Goal: Navigation & Orientation: Find specific page/section

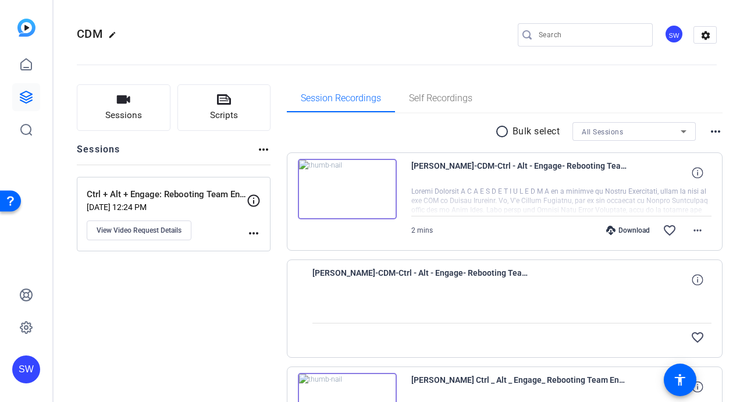
scroll to position [45, 0]
click at [28, 97] on icon at bounding box center [26, 97] width 12 height 12
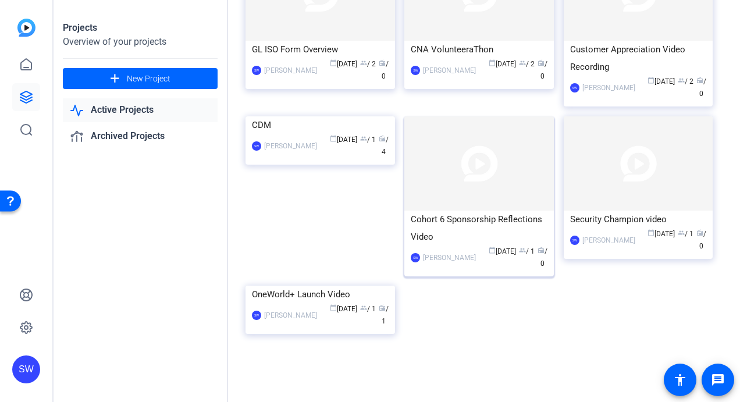
scroll to position [175, 0]
click at [576, 215] on mat-card-content "Security Champion video SW Steve Winiecki calendar_today Aug 01 group / 1 radio…" at bounding box center [638, 236] width 155 height 51
